Goal: Understand process/instructions: Learn how to perform a task or action

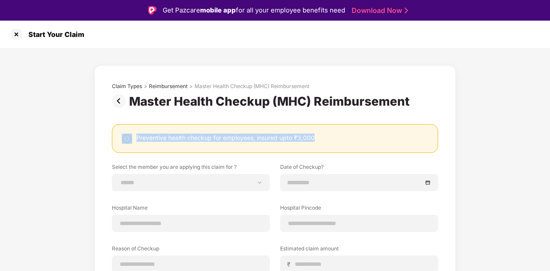
click at [118, 102] on img at bounding box center [120, 101] width 17 height 14
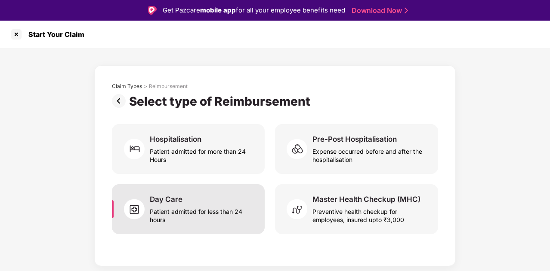
click at [178, 202] on div "Day Care" at bounding box center [166, 199] width 33 height 9
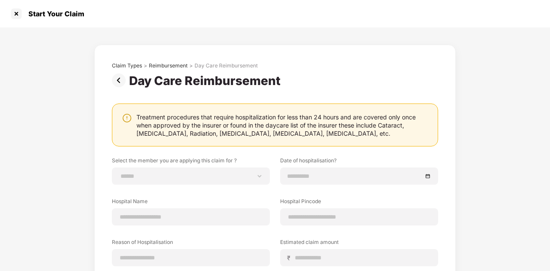
click at [114, 80] on img at bounding box center [120, 81] width 17 height 14
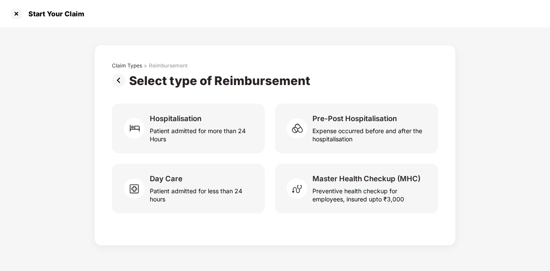
click at [117, 86] on img at bounding box center [120, 81] width 17 height 14
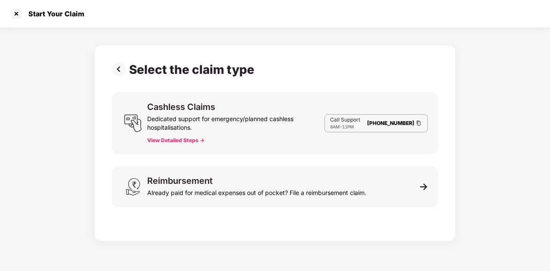
click at [185, 139] on button "View Detailed Steps ->" at bounding box center [175, 140] width 57 height 7
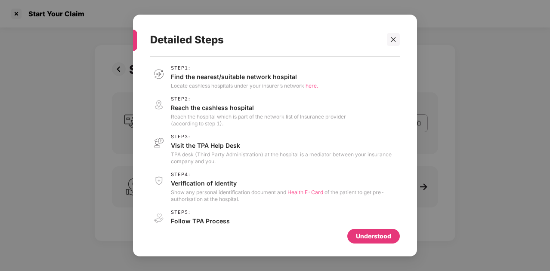
click at [313, 84] on span "here." at bounding box center [311, 86] width 12 height 6
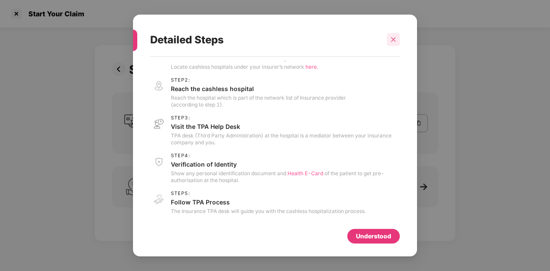
click at [392, 41] on icon "close" at bounding box center [393, 40] width 6 height 6
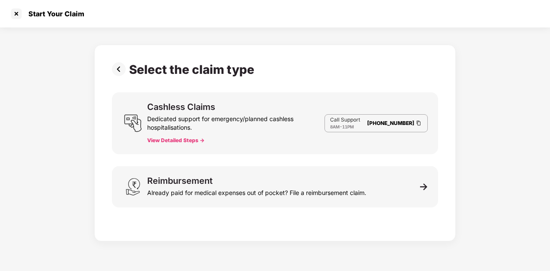
click at [182, 138] on button "View Detailed Steps ->" at bounding box center [175, 140] width 57 height 7
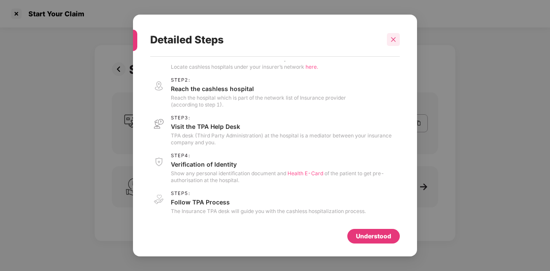
click at [393, 41] on icon "close" at bounding box center [393, 40] width 6 height 6
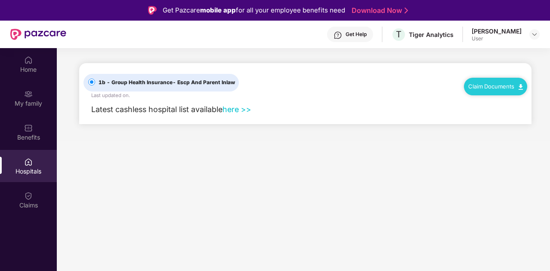
click at [234, 109] on link "here >>" at bounding box center [236, 109] width 29 height 9
